Goal: Task Accomplishment & Management: Use online tool/utility

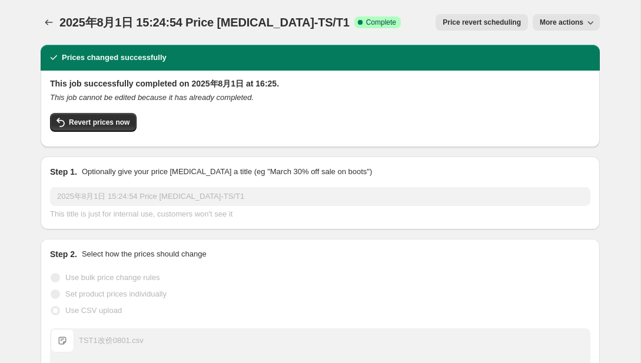
scroll to position [32, 0]
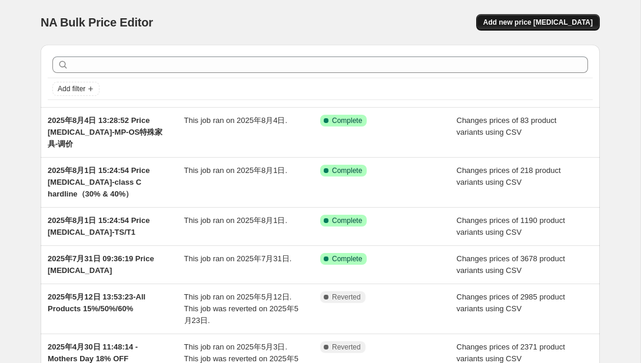
click at [517, 30] on button "Add new price change job" at bounding box center [538, 22] width 124 height 16
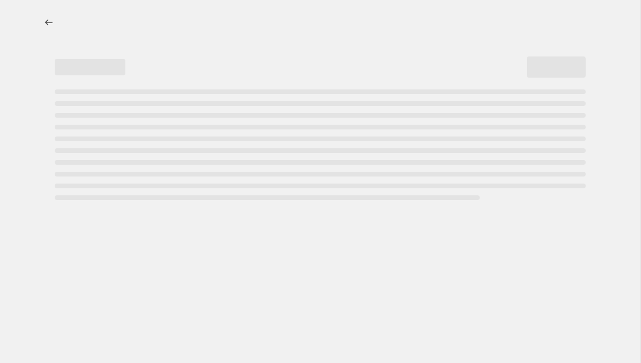
select select "percentage"
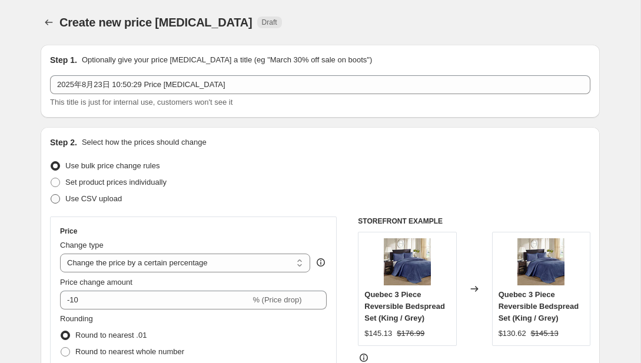
click at [88, 205] on label "Use CSV upload" at bounding box center [86, 199] width 72 height 16
click at [51, 195] on input "Use CSV upload" at bounding box center [51, 194] width 1 height 1
radio input "true"
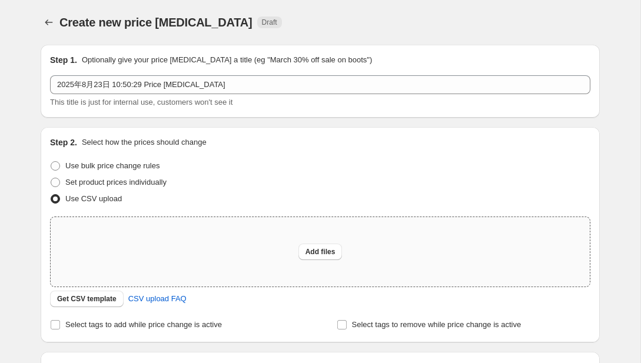
scroll to position [111, 0]
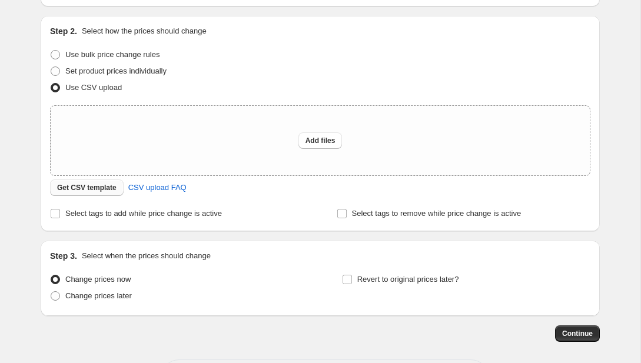
click at [107, 185] on span "Get CSV template" at bounding box center [86, 187] width 59 height 9
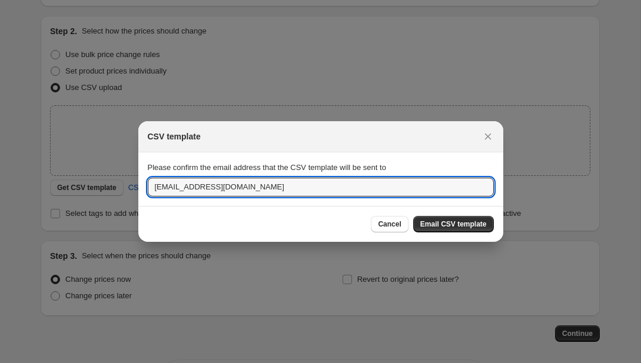
drag, startPoint x: 283, startPoint y: 188, endPoint x: 126, endPoint y: 184, distance: 156.6
paste input "shan.hua@jlachina"
type input "shan.hua@jlachina.com"
click at [445, 224] on span "Email CSV template" at bounding box center [453, 224] width 67 height 9
